Goal: Information Seeking & Learning: Learn about a topic

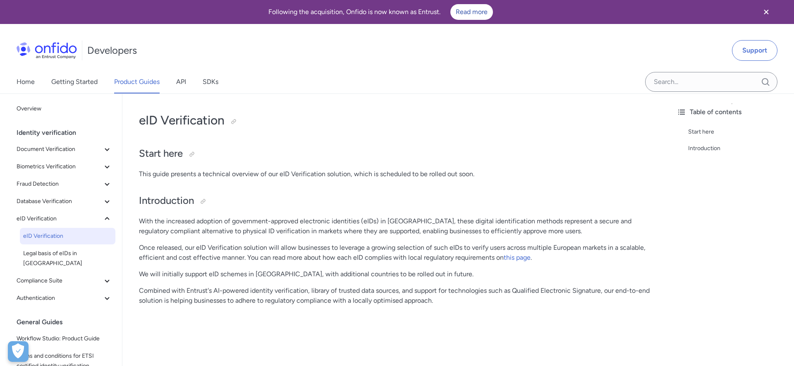
click at [254, 188] on div "eID Verification Start here This guide presents a technical overview of our eID…" at bounding box center [396, 208] width 515 height 209
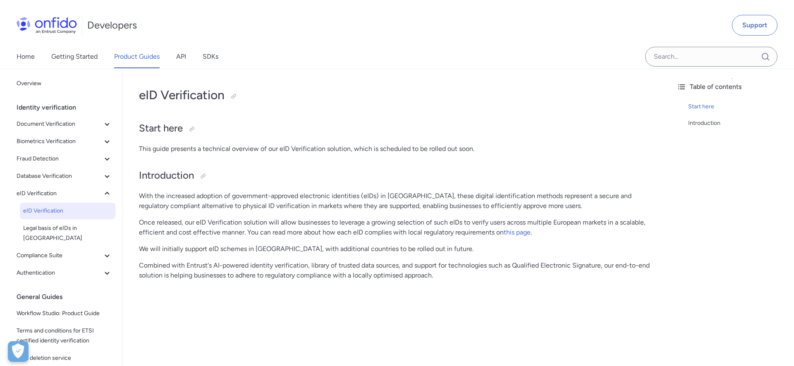
scroll to position [27, 0]
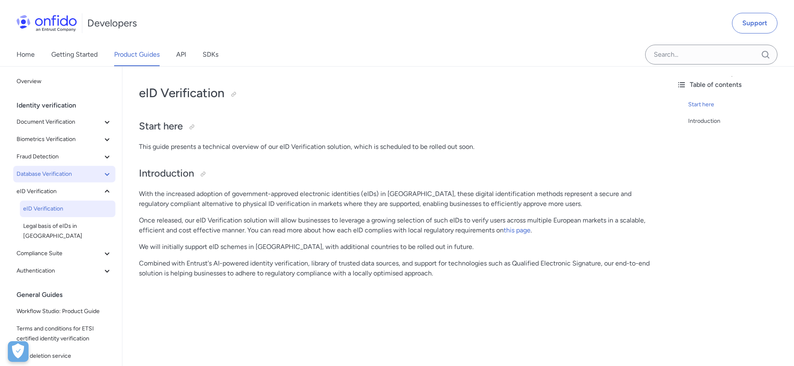
click at [79, 171] on span "Database Verification" at bounding box center [60, 174] width 86 height 10
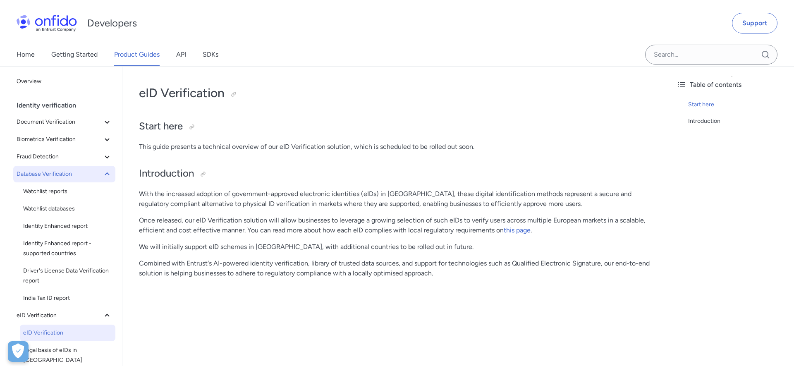
click at [67, 174] on span "Database Verification" at bounding box center [60, 174] width 86 height 10
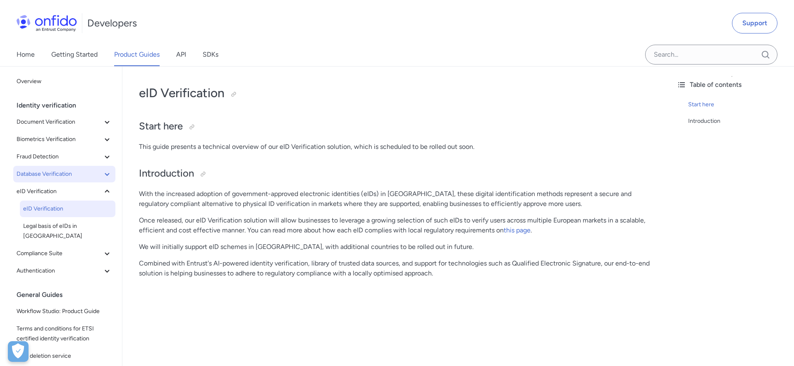
click at [58, 175] on span "Database Verification" at bounding box center [60, 174] width 86 height 10
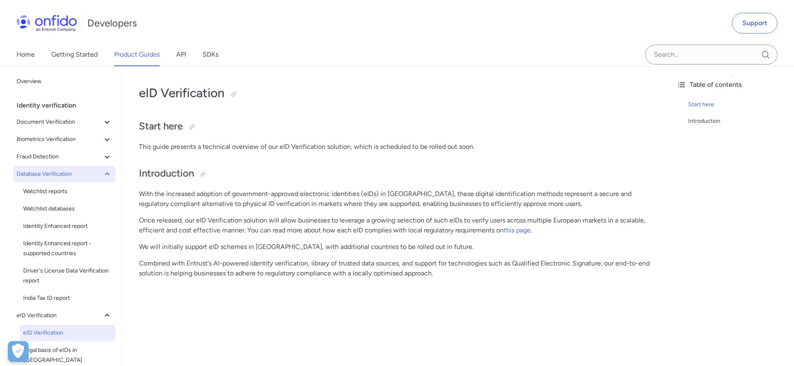
click at [53, 180] on button "Database Verification" at bounding box center [64, 174] width 102 height 17
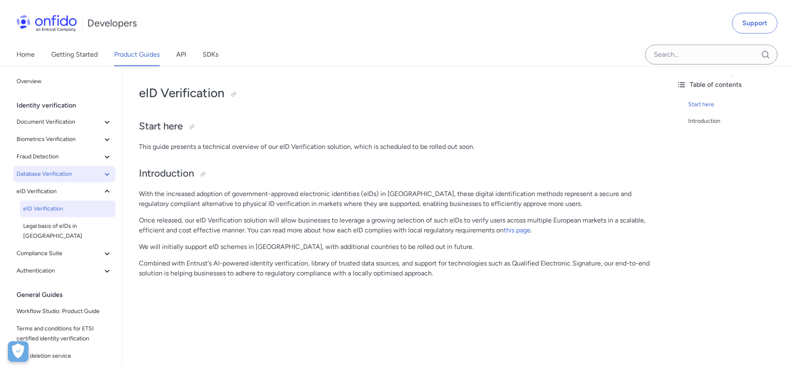
click at [53, 180] on button "Database Verification" at bounding box center [64, 174] width 102 height 17
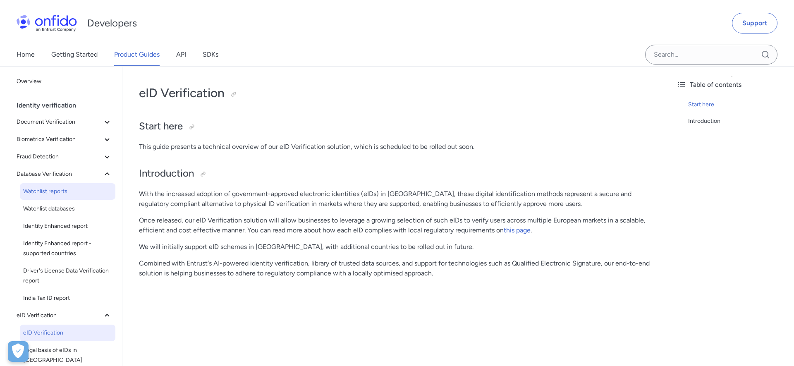
click at [49, 190] on span "Watchlist reports" at bounding box center [67, 192] width 89 height 10
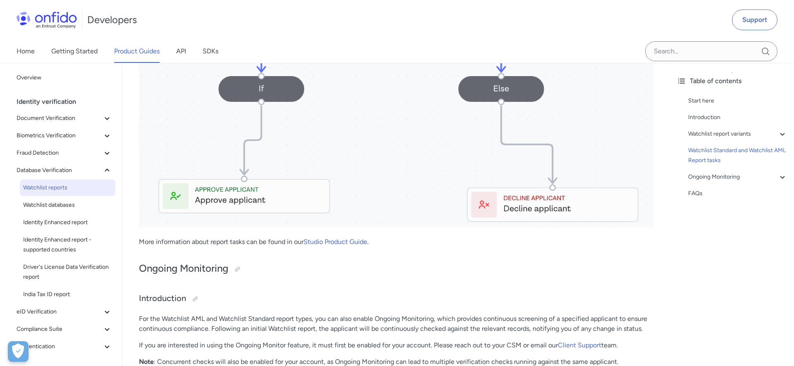
scroll to position [1103, 0]
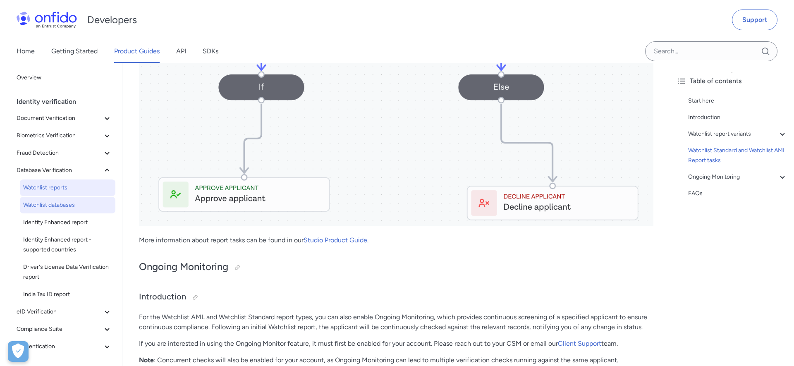
click at [64, 205] on span "Watchlist databases" at bounding box center [67, 205] width 89 height 10
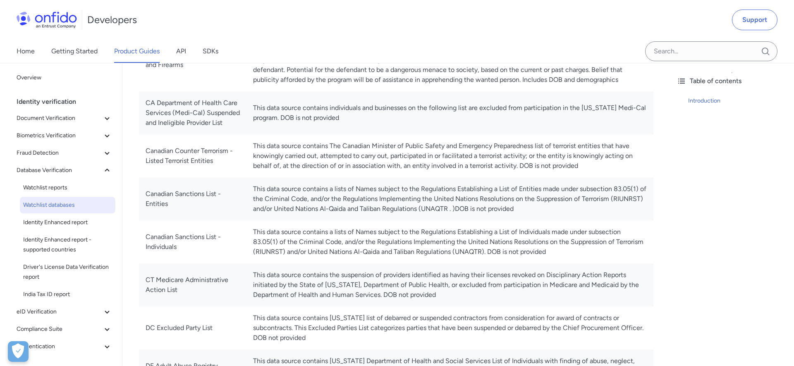
scroll to position [576, 0]
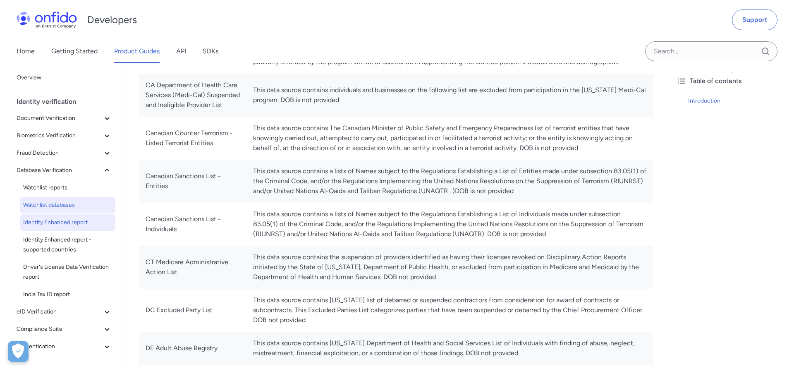
click at [51, 226] on span "Identity Enhanced report" at bounding box center [67, 223] width 89 height 10
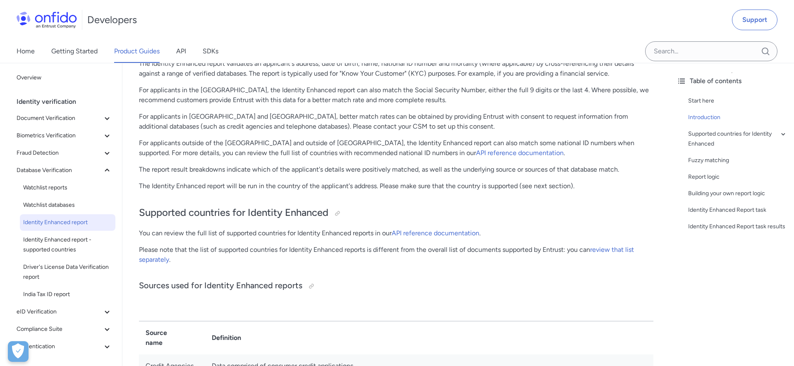
scroll to position [156, 0]
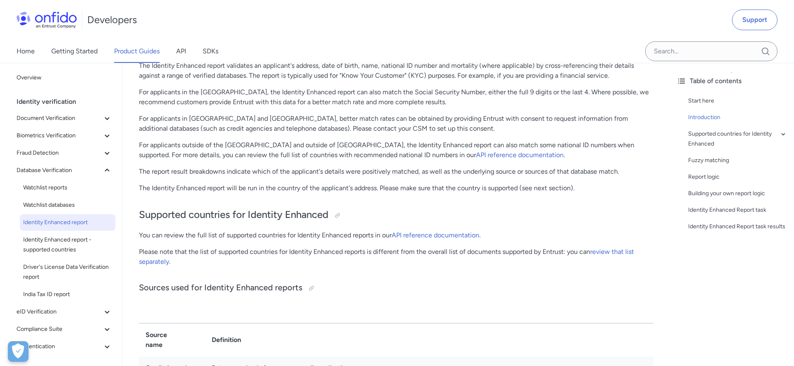
click at [486, 154] on link "API reference documentation" at bounding box center [520, 155] width 88 height 8
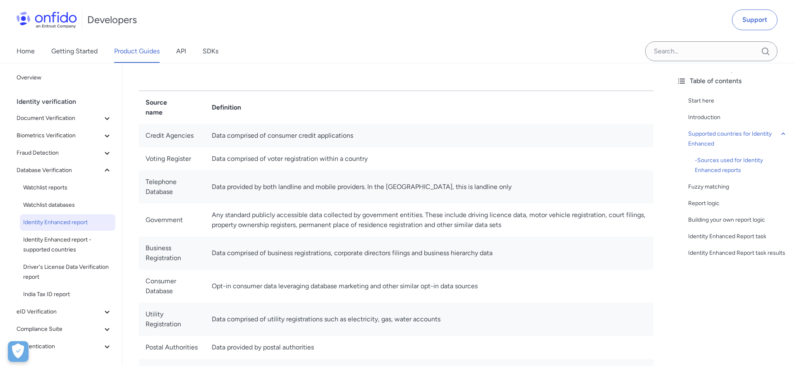
scroll to position [391, 0]
